Goal: Information Seeking & Learning: Stay updated

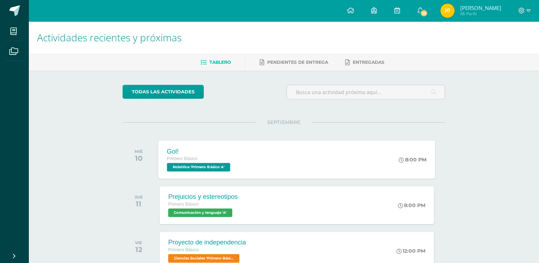
click at [253, 164] on div "Gol! Primero Básico Robótica 'Primero Básico A' 8:00 PM Gol! Robótica Cargando …" at bounding box center [296, 159] width 277 height 38
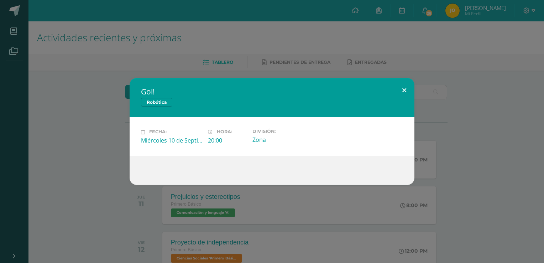
click at [404, 88] on button at bounding box center [404, 90] width 20 height 24
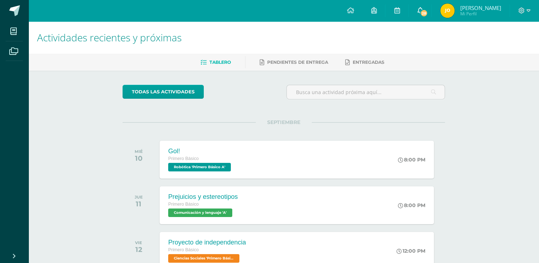
click at [420, 11] on span "28" at bounding box center [424, 13] width 8 height 8
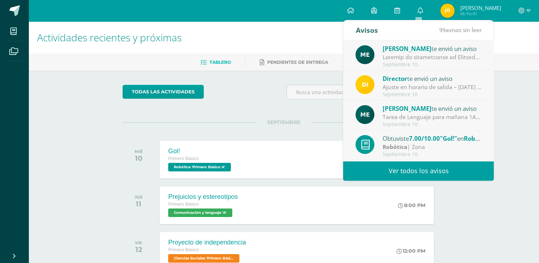
click at [383, 117] on div "Tarea de Lenguaje para mañana 1A: Trabajar los ejercicios de los documentos sub…" at bounding box center [431, 117] width 99 height 8
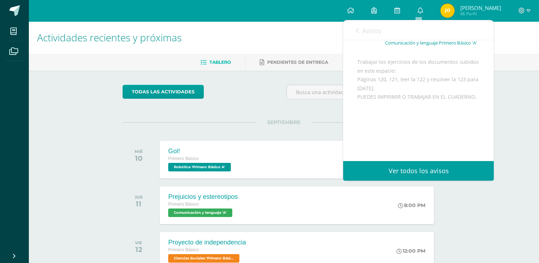
scroll to position [78, 0]
drag, startPoint x: 384, startPoint y: 112, endPoint x: 388, endPoint y: 109, distance: 5.1
click at [388, 109] on div "Trabajar los ejercicios de los documentos subidos en este espacio: Páginas 120,…" at bounding box center [418, 106] width 122 height 96
click at [493, 163] on link "Ver todos los avisos" at bounding box center [418, 171] width 151 height 20
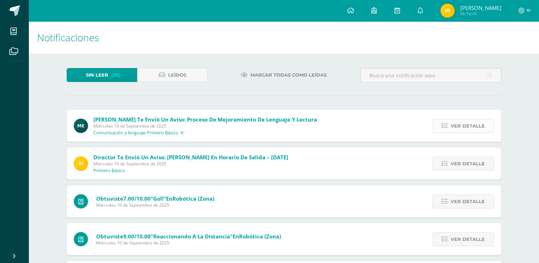
click at [478, 132] on span "Ver detalle" at bounding box center [467, 125] width 34 height 13
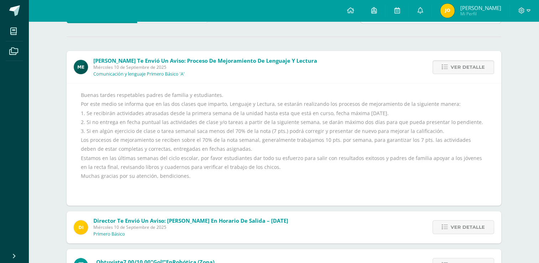
scroll to position [72, 0]
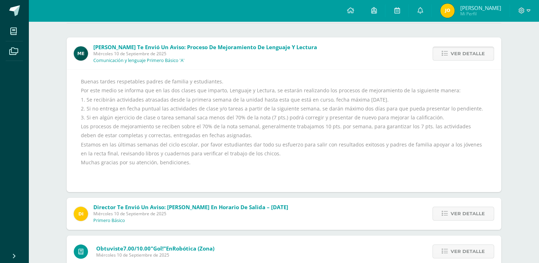
click at [475, 49] on span "Ver detalle" at bounding box center [467, 53] width 34 height 13
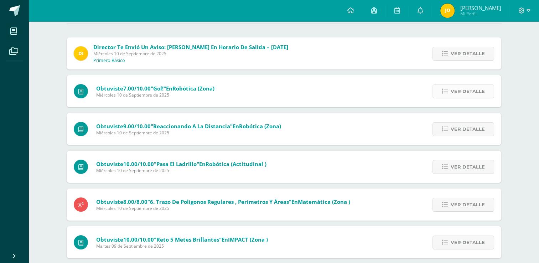
click at [451, 91] on span "Ver detalle" at bounding box center [467, 91] width 34 height 13
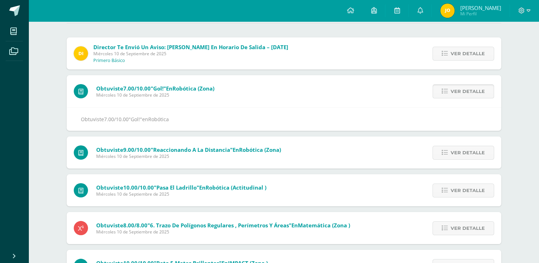
click at [451, 91] on span "Ver detalle" at bounding box center [467, 91] width 34 height 13
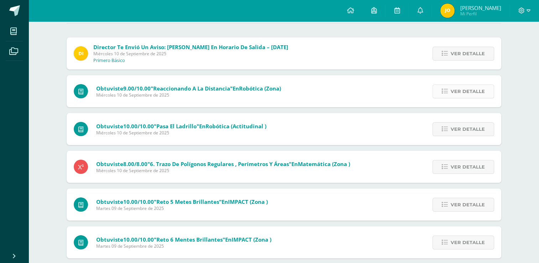
click at [450, 89] on link "Ver detalle" at bounding box center [463, 91] width 62 height 14
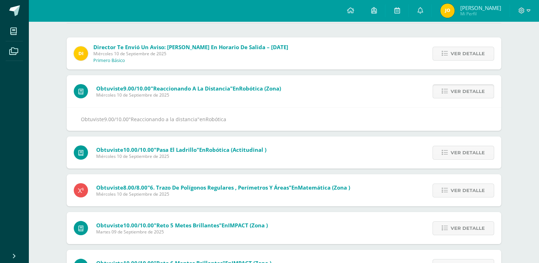
click at [450, 89] on link "Ver detalle" at bounding box center [463, 91] width 62 height 14
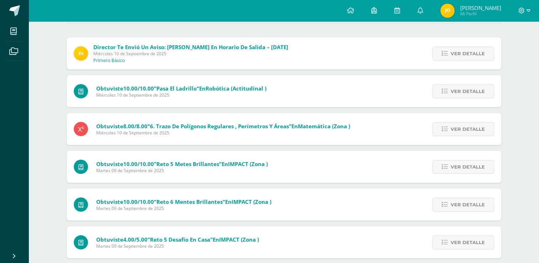
drag, startPoint x: 450, startPoint y: 89, endPoint x: 399, endPoint y: 71, distance: 53.6
click at [399, 71] on div "Director te envió un aviso: [PERSON_NAME] en horario de salida – [DATE] [DATE] …" at bounding box center [284, 178] width 434 height 282
click at [447, 93] on icon at bounding box center [444, 91] width 6 height 6
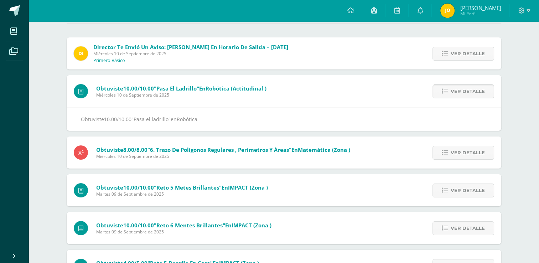
click at [447, 93] on icon at bounding box center [444, 91] width 6 height 6
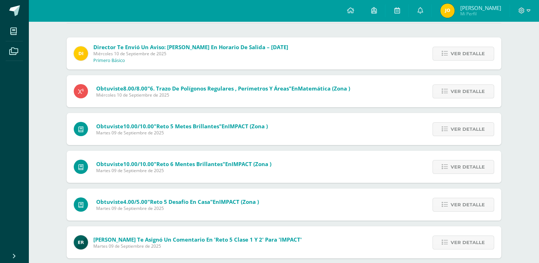
click at [447, 93] on icon at bounding box center [444, 91] width 6 height 6
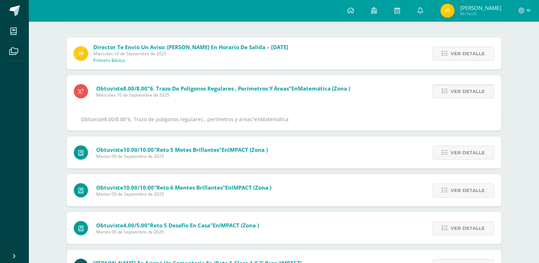
click at [447, 93] on icon at bounding box center [444, 91] width 6 height 6
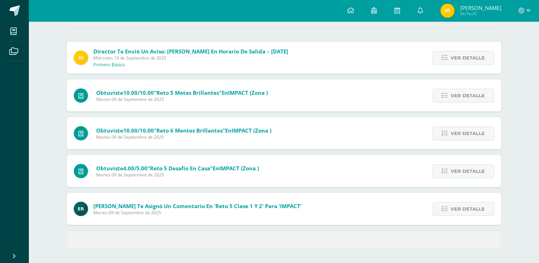
click at [447, 93] on icon at bounding box center [444, 96] width 6 height 6
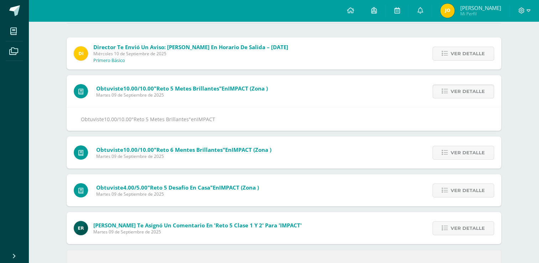
click at [447, 93] on icon at bounding box center [444, 91] width 6 height 6
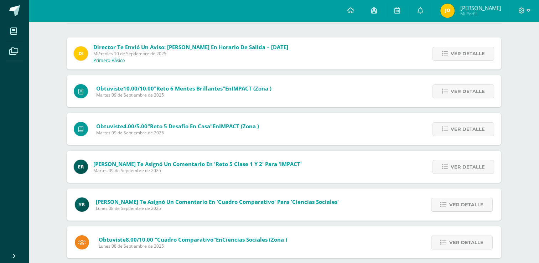
click at [447, 93] on icon at bounding box center [444, 91] width 6 height 6
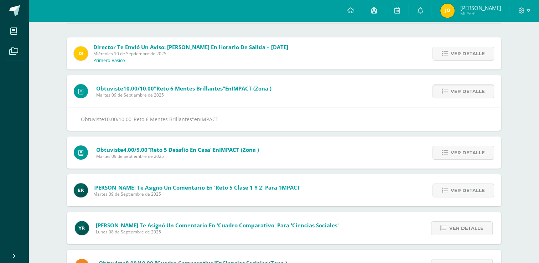
click at [447, 93] on icon at bounding box center [444, 91] width 6 height 6
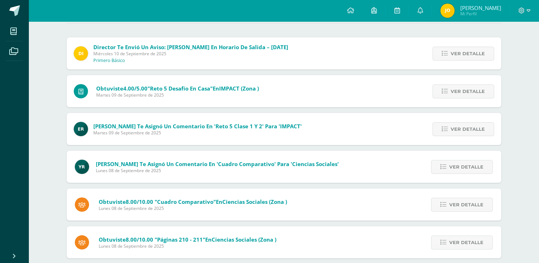
click at [447, 93] on icon at bounding box center [444, 91] width 6 height 6
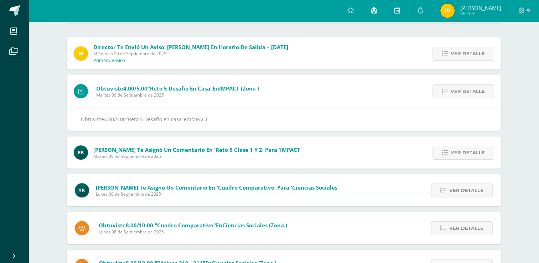
click at [447, 93] on icon at bounding box center [444, 91] width 6 height 6
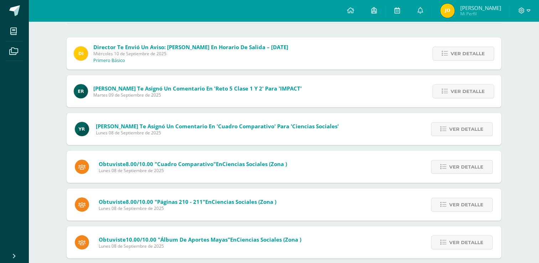
click at [447, 93] on icon at bounding box center [444, 91] width 6 height 6
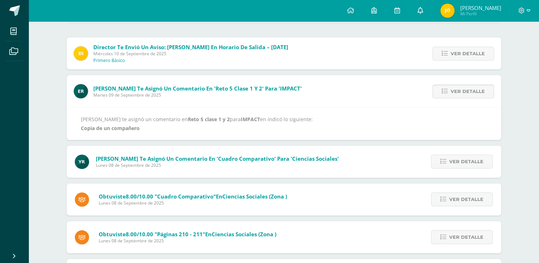
click at [417, 10] on icon at bounding box center [420, 10] width 6 height 6
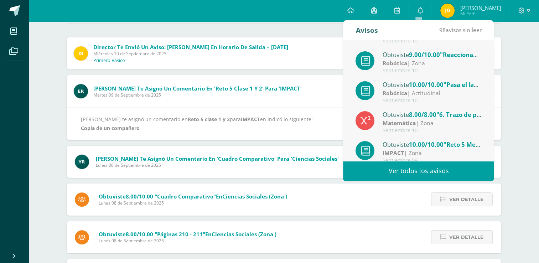
scroll to position [118, 0]
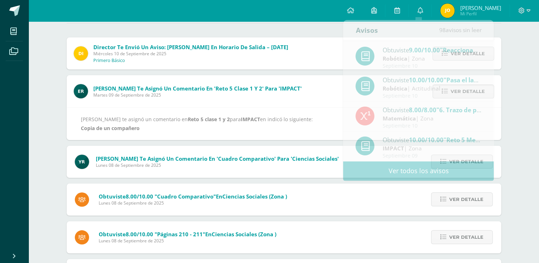
click at [172, 23] on hr at bounding box center [284, 23] width 434 height 1
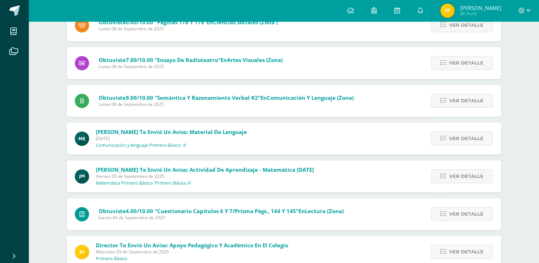
scroll to position [322, 0]
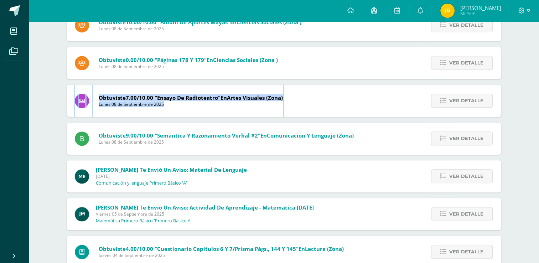
drag, startPoint x: 538, startPoint y: 84, endPoint x: 541, endPoint y: 51, distance: 32.6
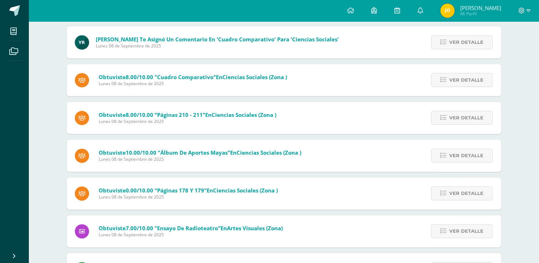
scroll to position [190, 0]
